Goal: Task Accomplishment & Management: Manage account settings

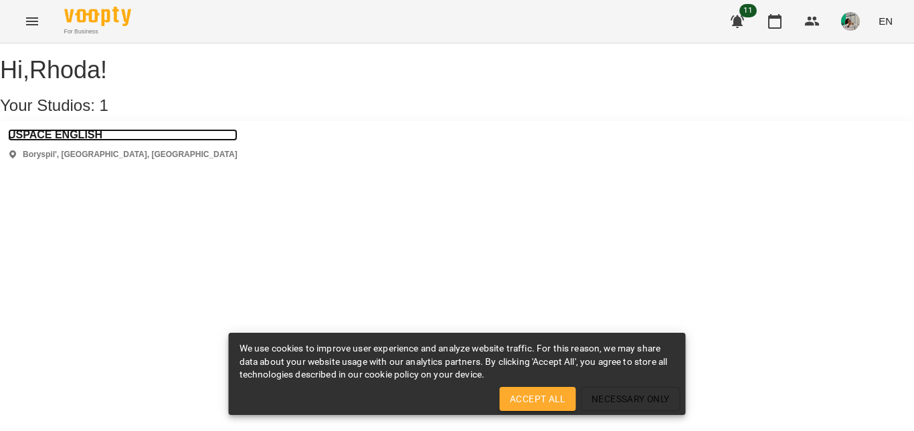
click at [85, 141] on h3 "USPACE ENGLISH" at bounding box center [122, 135] width 229 height 12
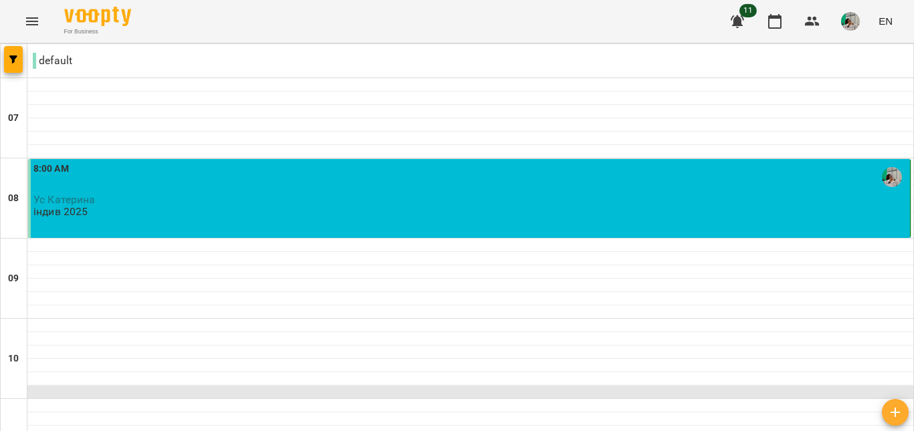
scroll to position [367, 0]
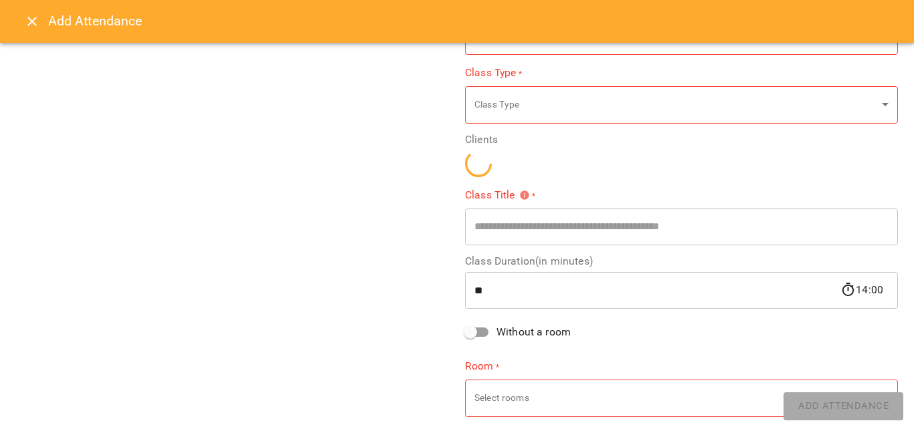
scroll to position [197, 0]
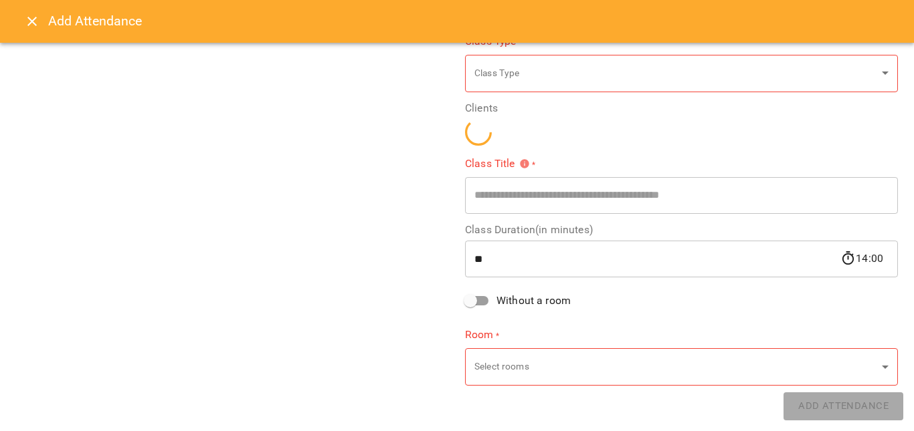
click at [510, 273] on input "**" at bounding box center [652, 258] width 375 height 37
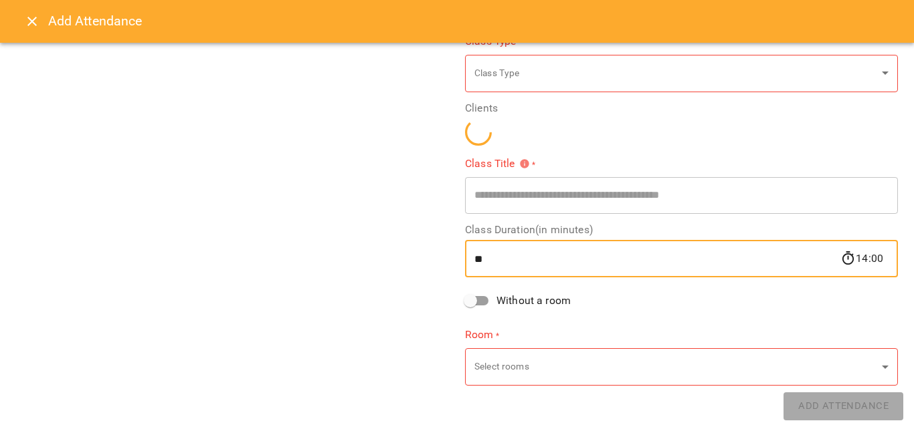
type input "*"
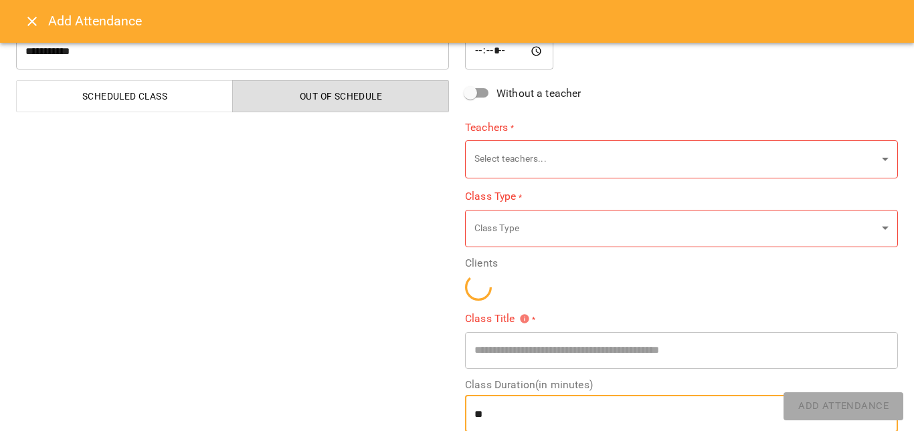
scroll to position [41, 0]
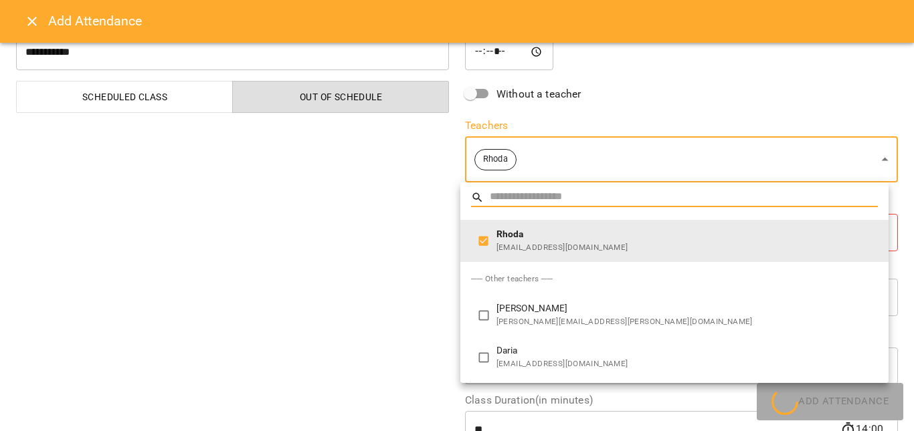
type input "**"
type input "**********"
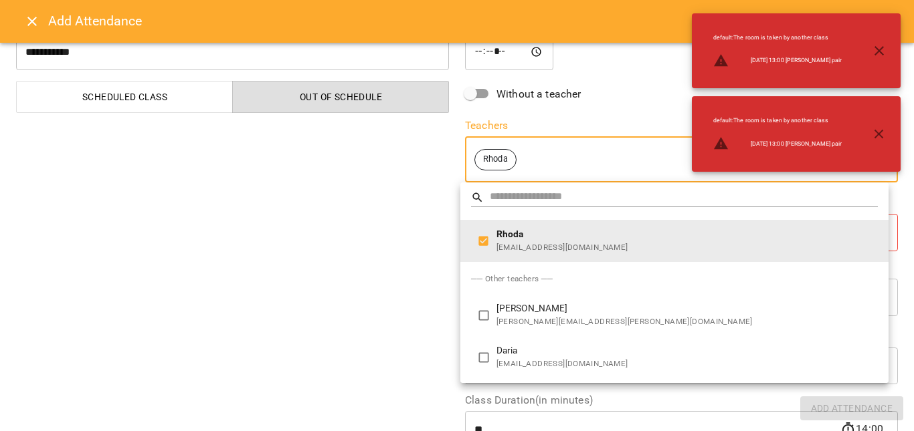
click at [355, 260] on div at bounding box center [457, 215] width 914 height 431
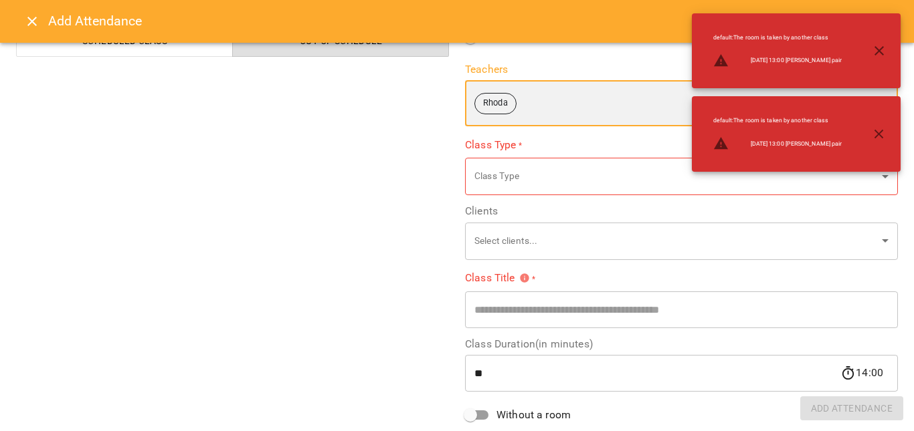
scroll to position [100, 0]
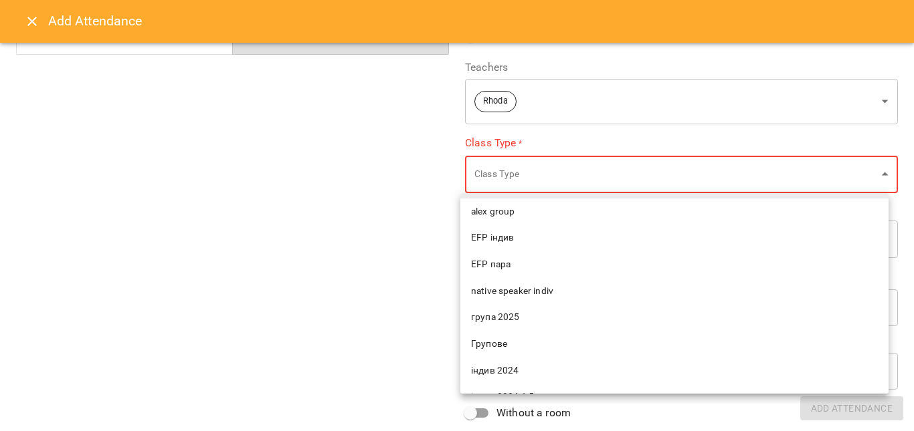
scroll to position [67, 0]
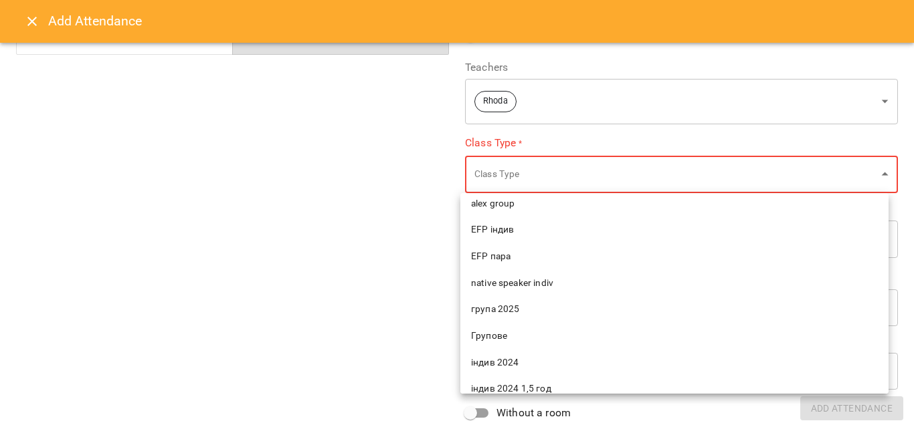
click at [551, 286] on span "native speaker indiv" at bounding box center [674, 283] width 407 height 13
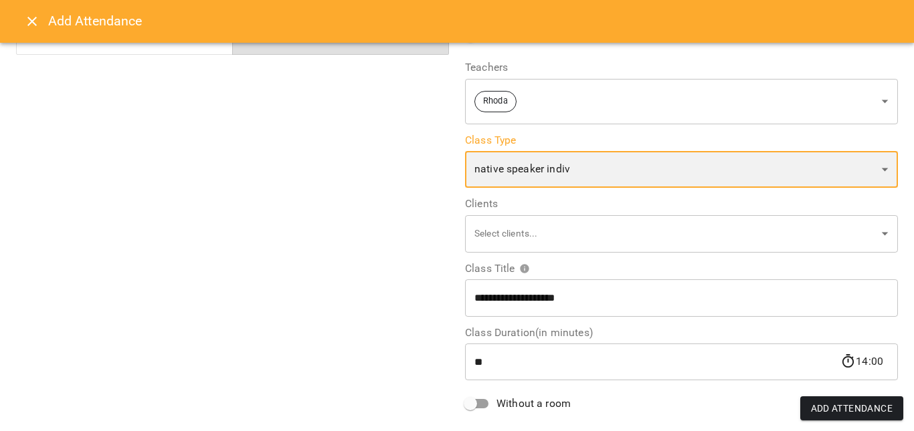
type input "**********"
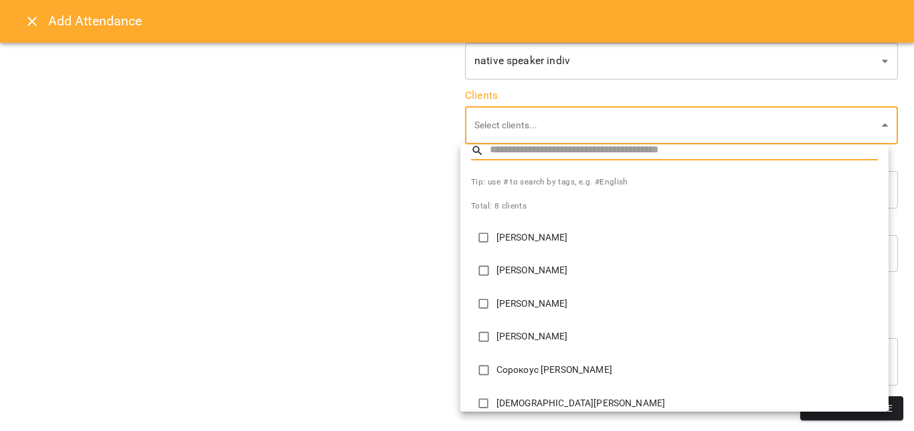
scroll to position [0, 0]
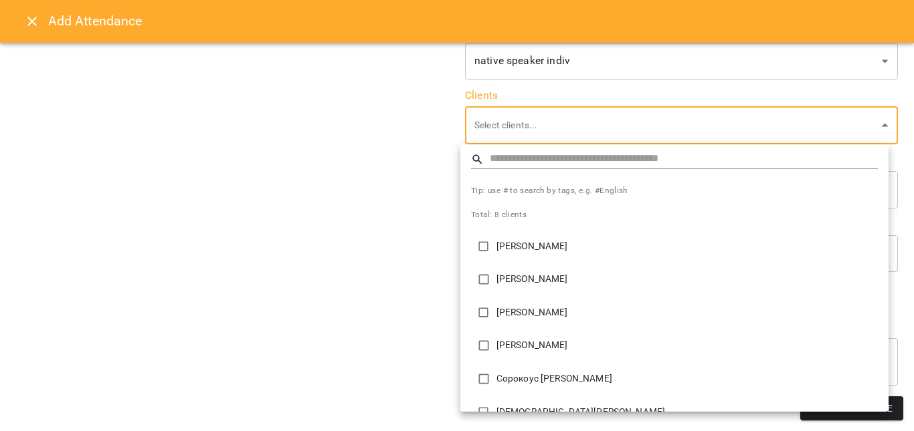
click at [381, 265] on div at bounding box center [457, 215] width 914 height 431
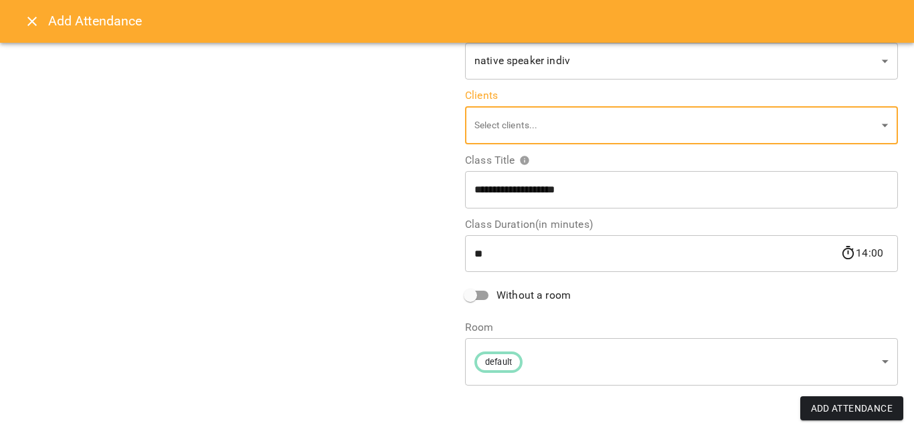
click at [628, 254] on input "**" at bounding box center [652, 253] width 375 height 37
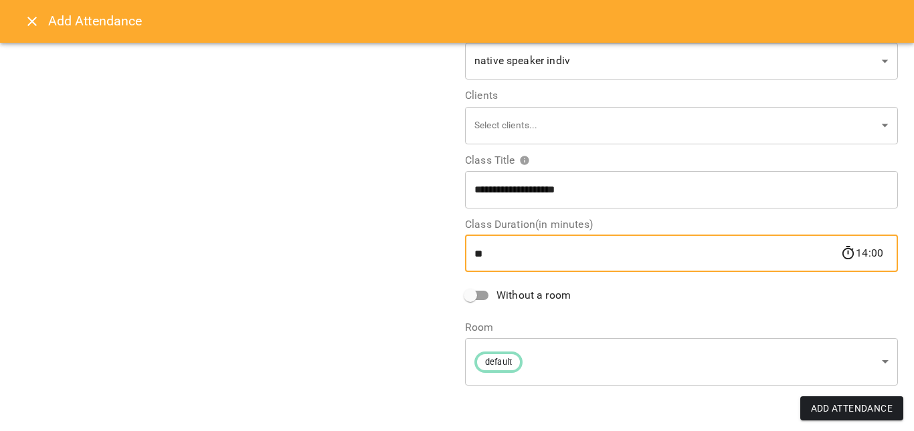
type input "*"
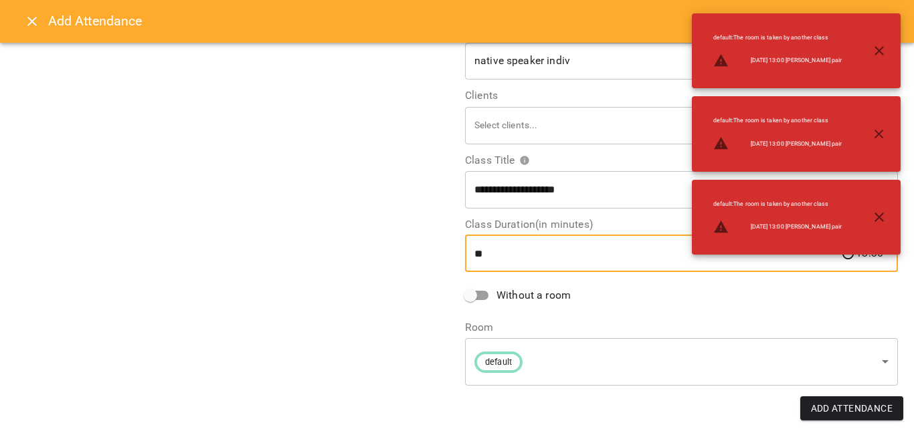
type input "*"
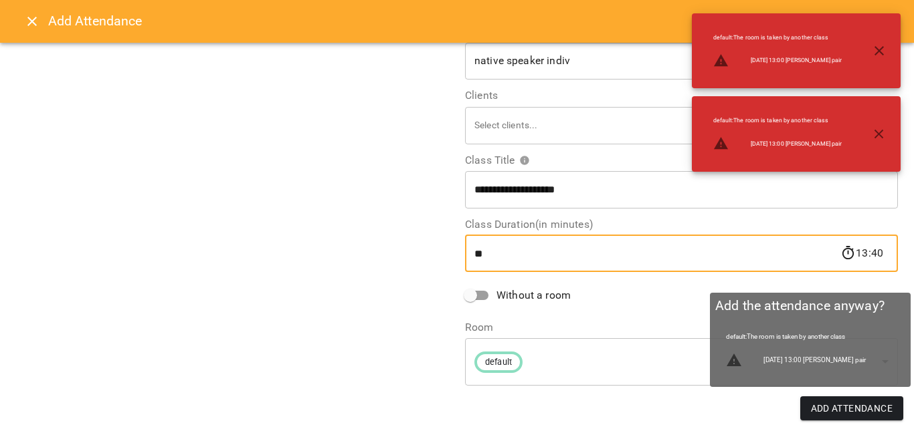
type input "**"
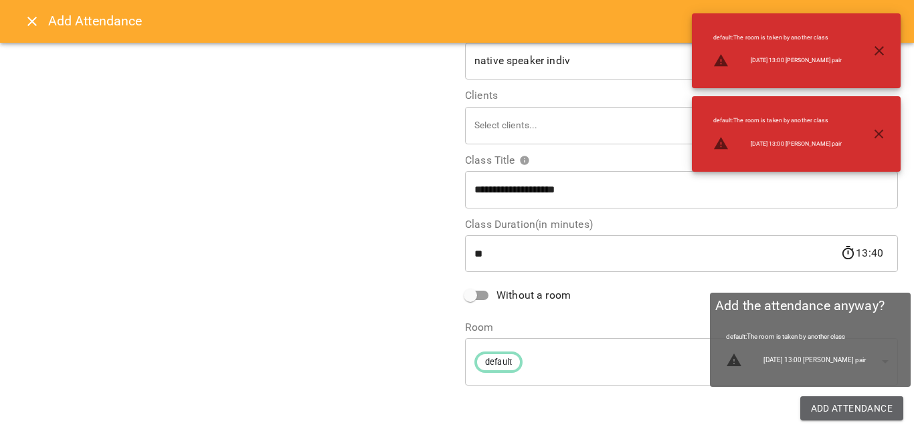
click at [834, 411] on span "Add Attendance" at bounding box center [852, 409] width 82 height 16
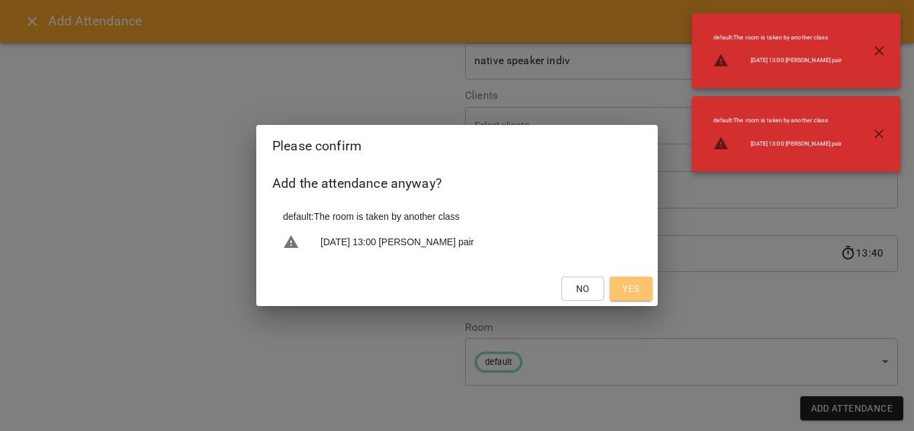
click at [632, 288] on span "Yes" at bounding box center [630, 289] width 17 height 16
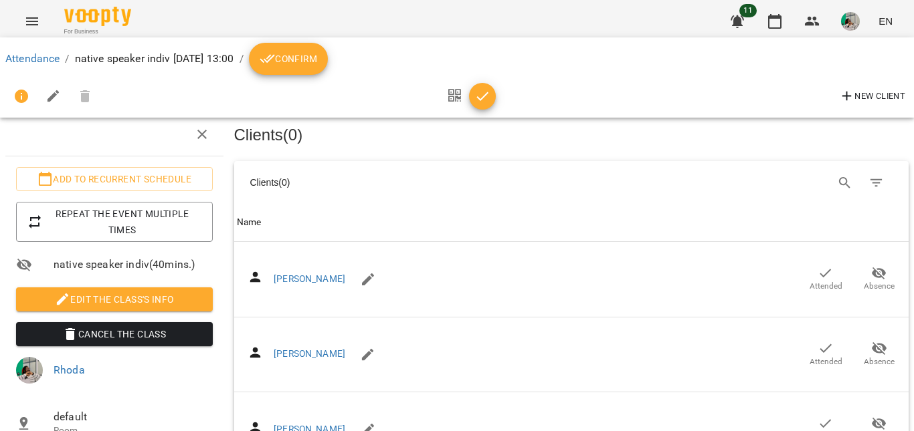
scroll to position [31, 0]
click at [317, 55] on span "Confirm" at bounding box center [289, 59] width 58 height 16
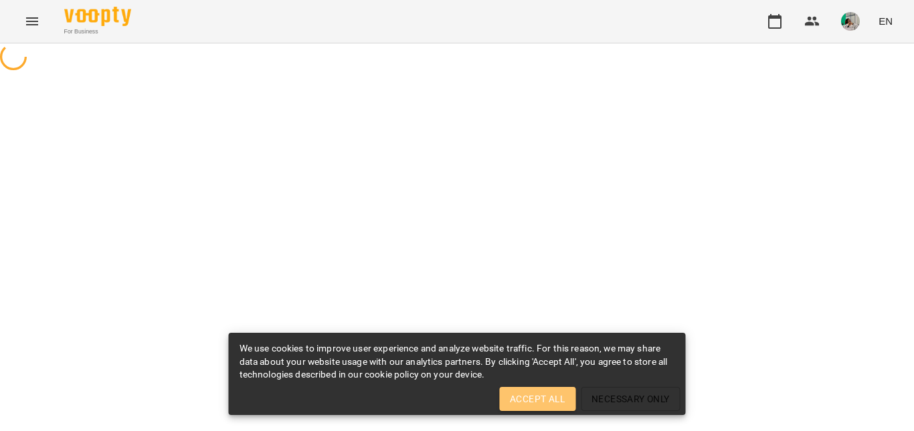
click at [539, 401] on span "Accept All" at bounding box center [537, 399] width 55 height 16
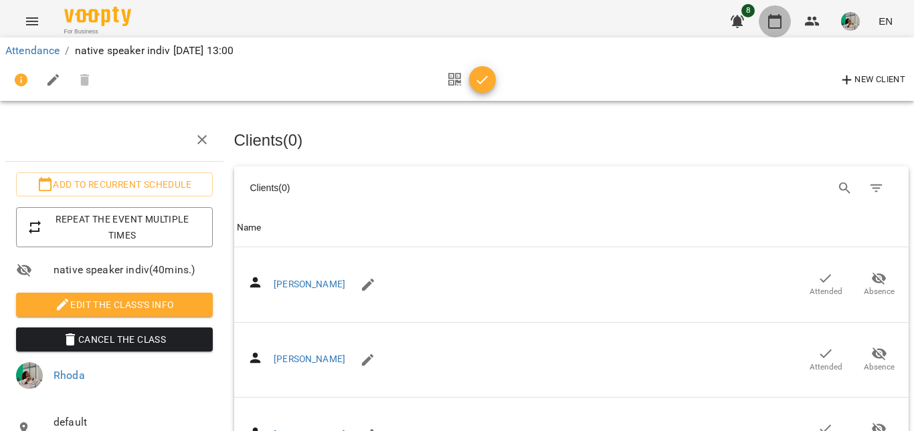
click at [773, 15] on icon "button" at bounding box center [775, 21] width 16 height 16
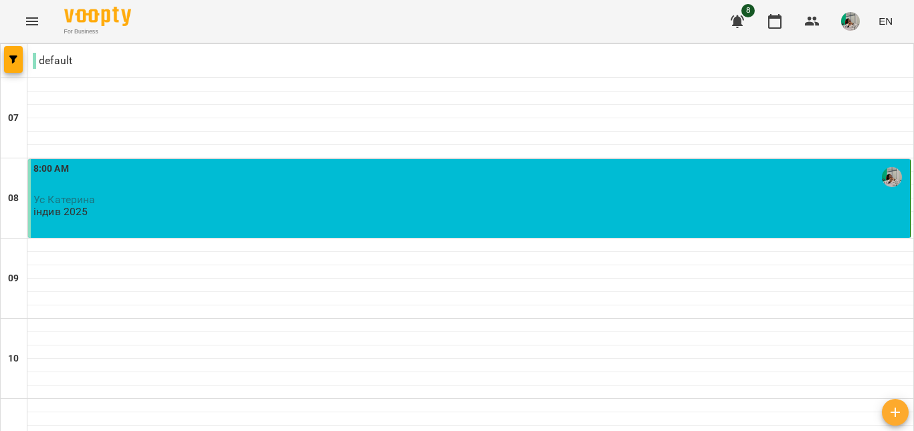
scroll to position [371, 0]
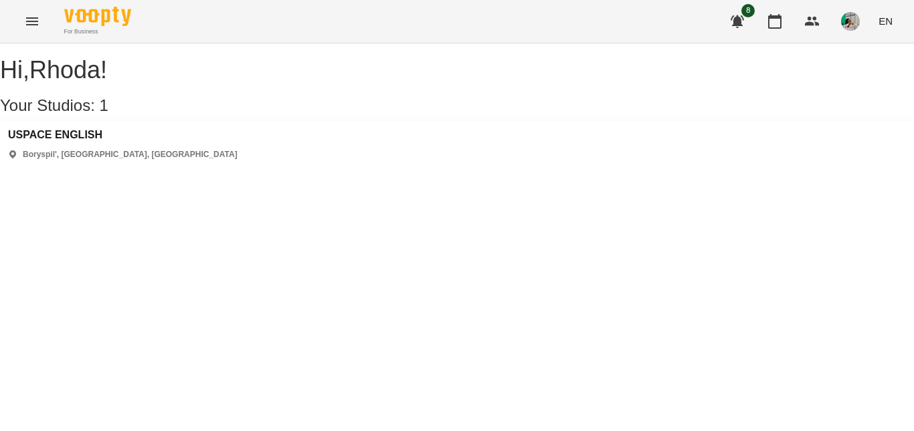
click at [843, 22] on img "button" at bounding box center [850, 21] width 19 height 19
click at [830, 124] on span "Sign Out" at bounding box center [828, 123] width 42 height 16
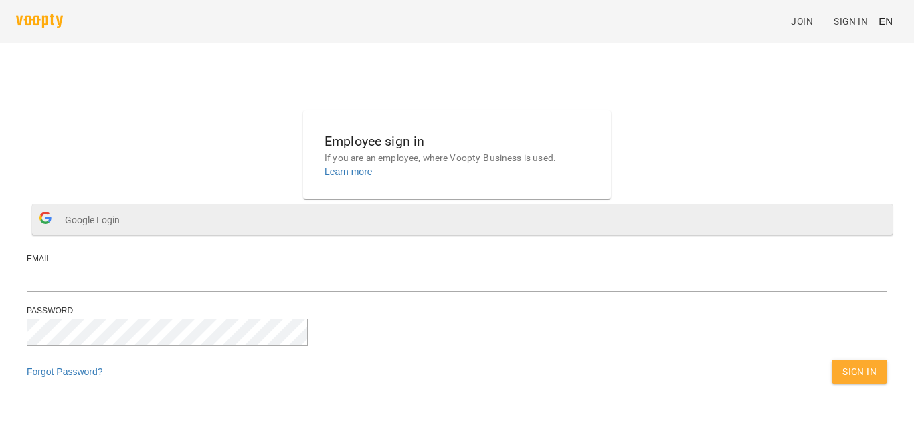
click at [126, 233] on span "Google Login" at bounding box center [96, 220] width 62 height 27
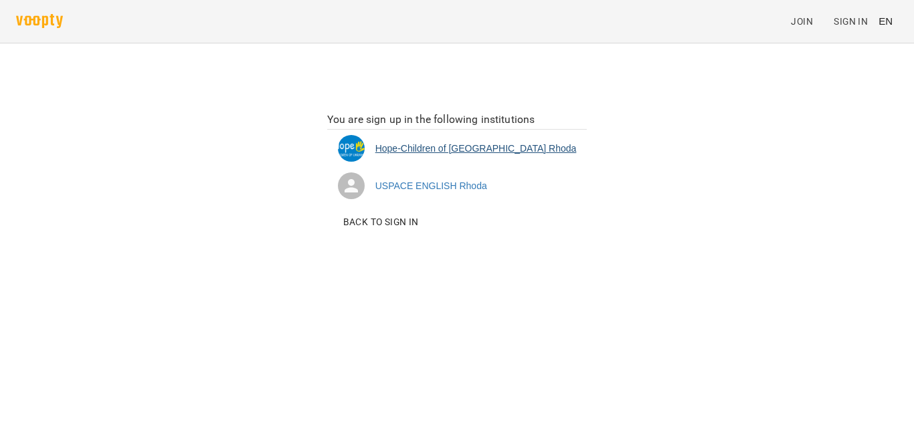
click at [512, 149] on li "Hope-Children of Ukraine Rhoda" at bounding box center [457, 148] width 260 height 37
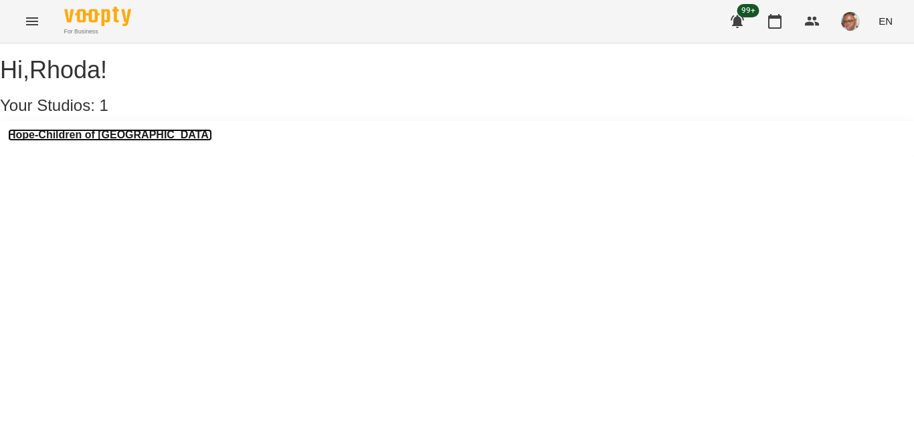
click at [100, 141] on h3 "Hope-Children of [GEOGRAPHIC_DATA]" at bounding box center [110, 135] width 204 height 12
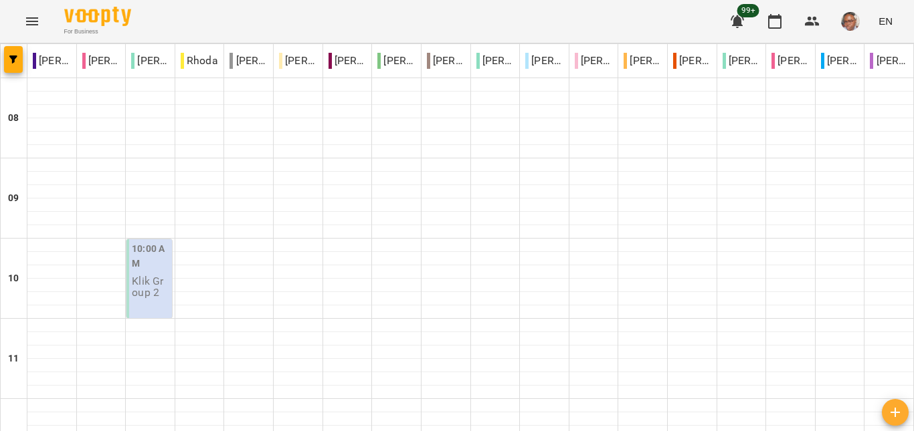
scroll to position [573, 0]
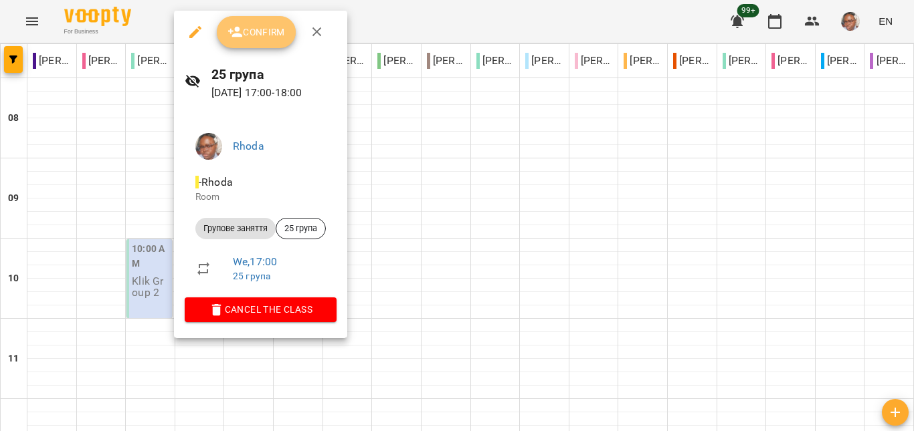
click at [242, 42] on button "Confirm" at bounding box center [256, 32] width 79 height 32
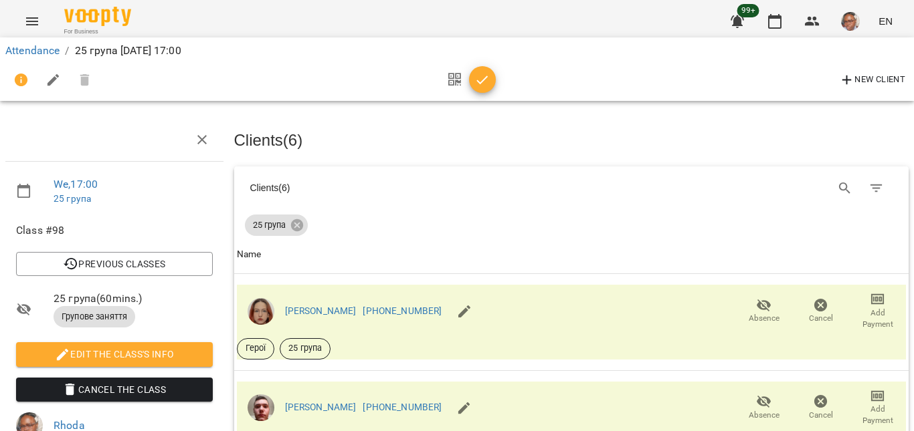
click at [254, 76] on div "New Client" at bounding box center [456, 80] width 903 height 32
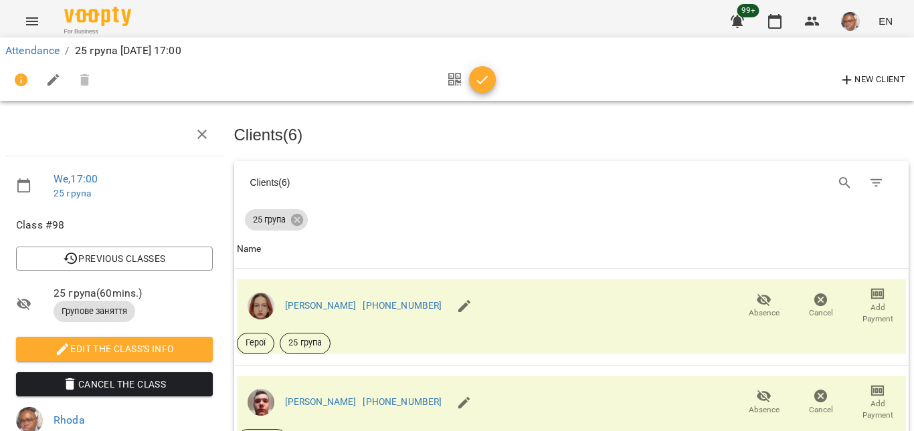
scroll to position [114, 0]
click at [483, 81] on icon "button" at bounding box center [482, 80] width 11 height 9
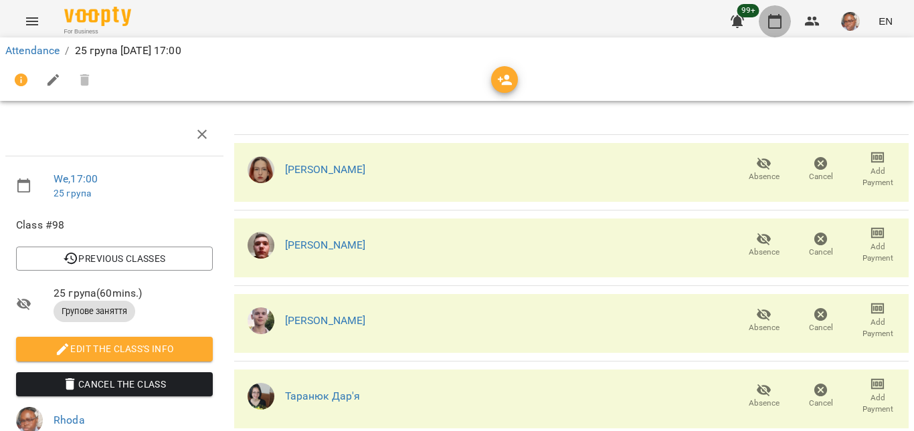
click at [769, 17] on icon "button" at bounding box center [775, 21] width 16 height 16
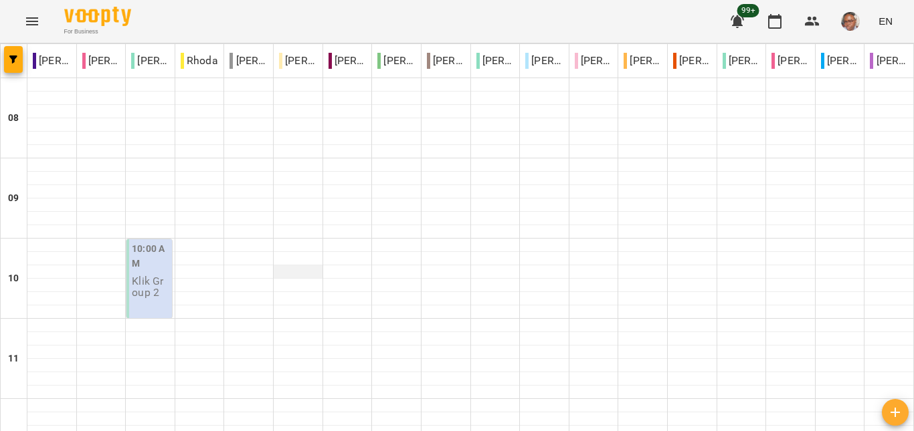
scroll to position [517, 0]
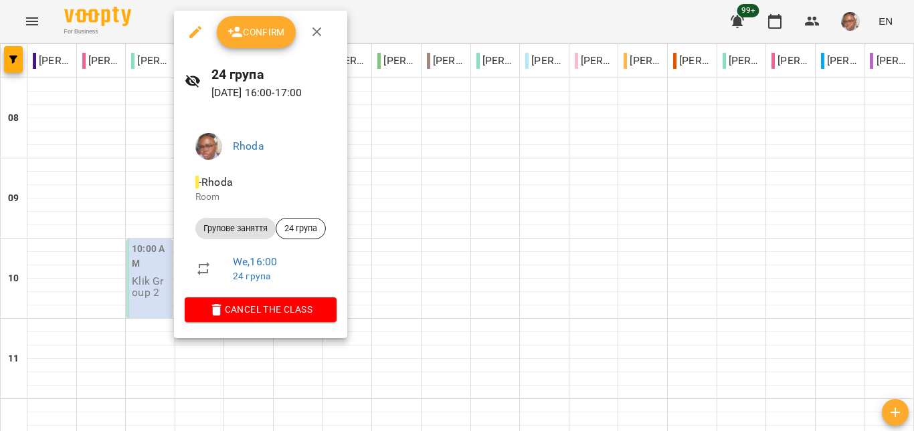
click at [275, 31] on span "Confirm" at bounding box center [256, 32] width 58 height 16
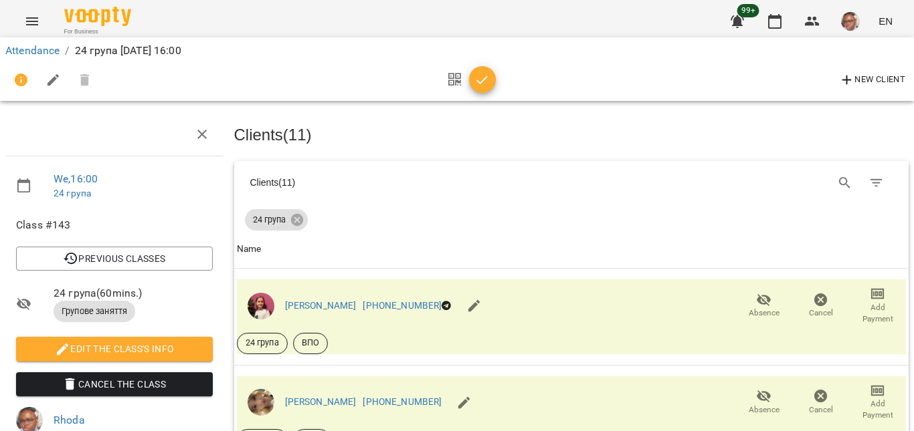
scroll to position [961, 0]
